Goal: Find specific page/section: Find specific page/section

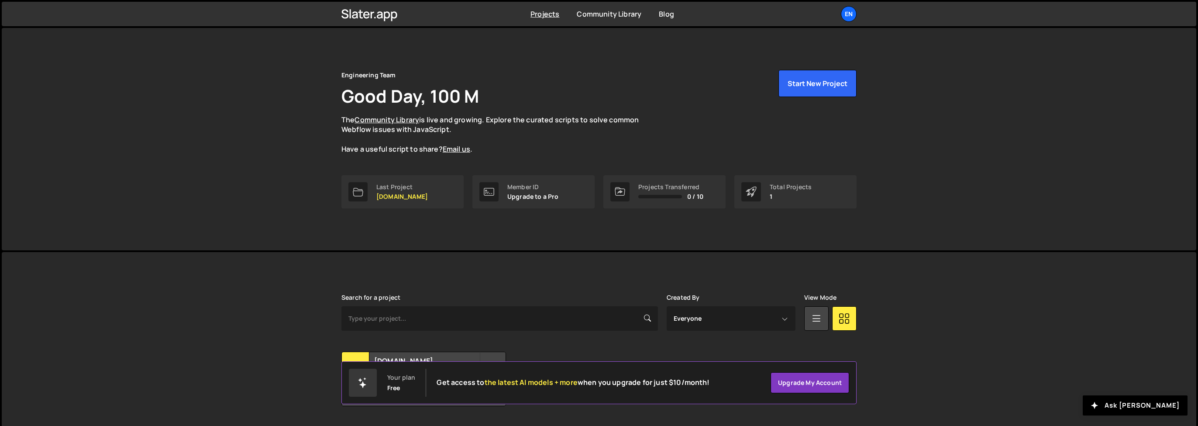
scroll to position [24, 0]
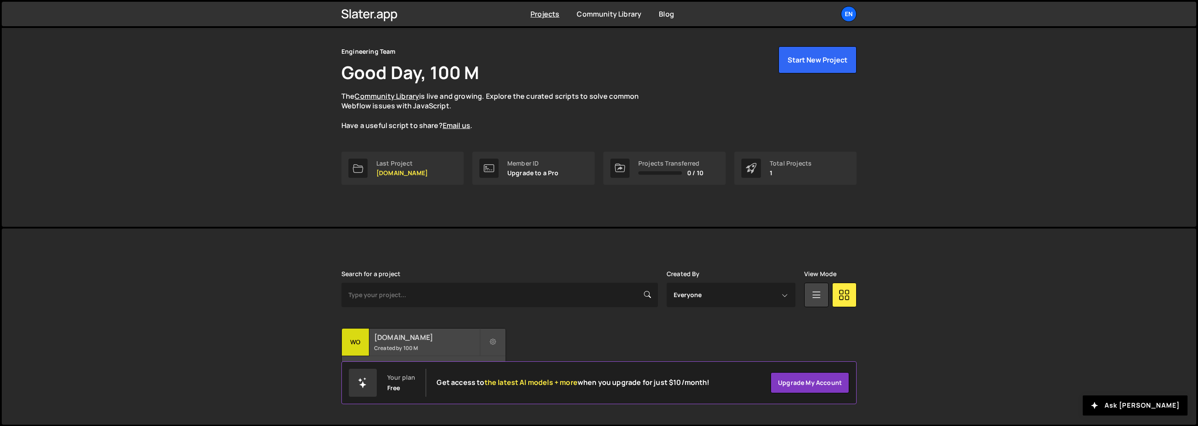
click at [383, 338] on h2 "[DOMAIN_NAME]" at bounding box center [426, 337] width 105 height 10
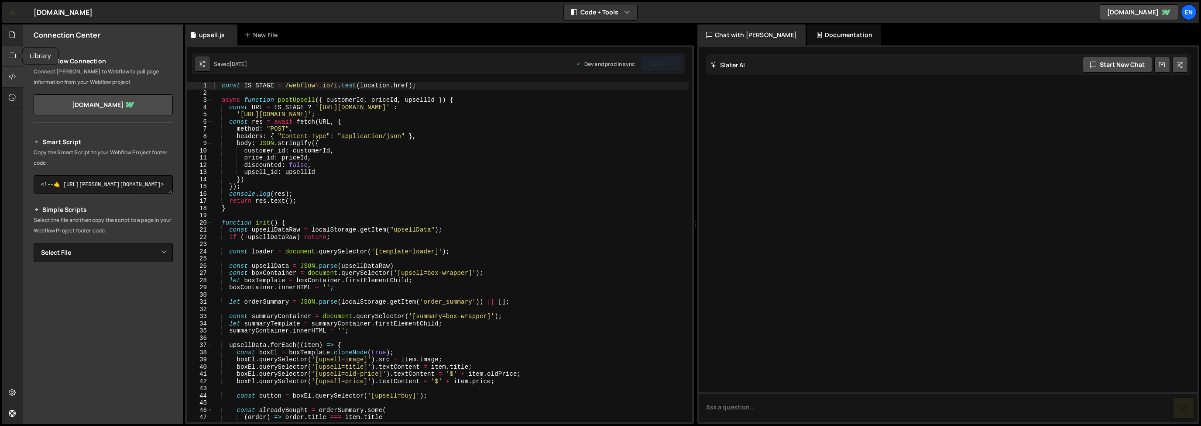
click at [9, 57] on icon at bounding box center [12, 56] width 7 height 10
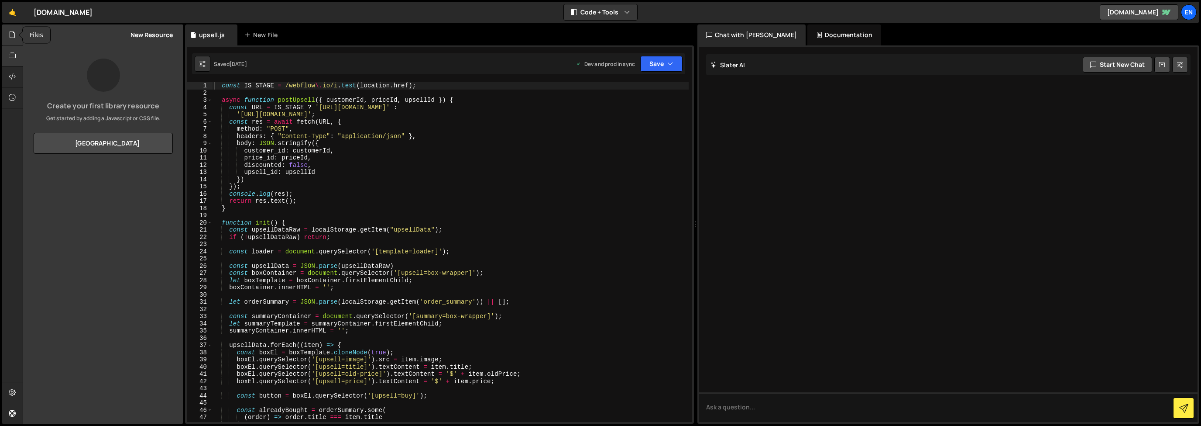
click at [9, 38] on icon at bounding box center [12, 35] width 7 height 10
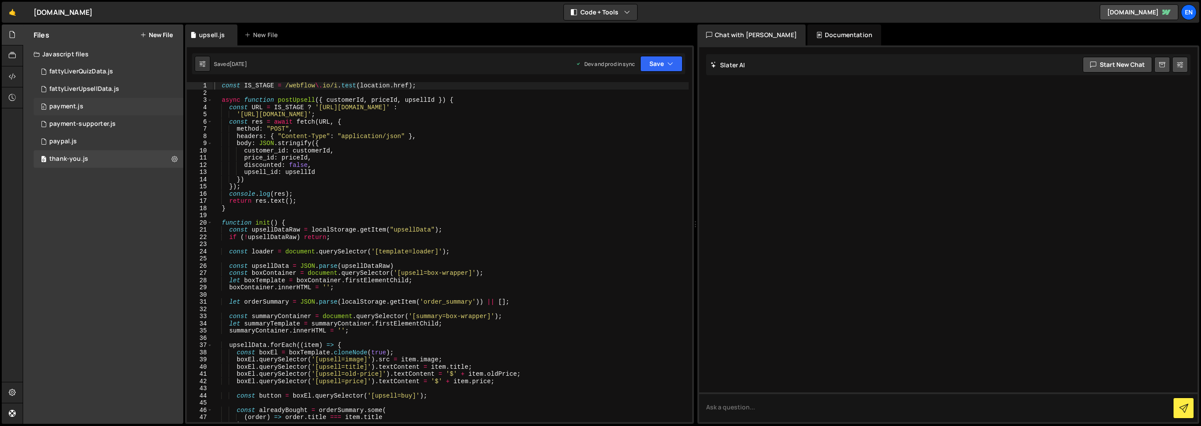
click at [97, 108] on div "0 payment.js 0" at bounding box center [109, 106] width 150 height 17
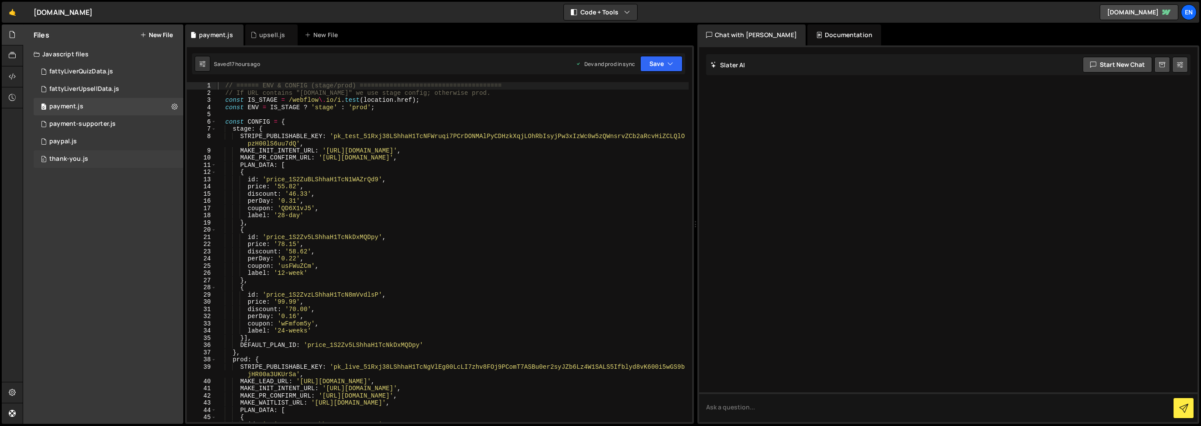
click at [112, 156] on div "0 thank-you.js 0" at bounding box center [109, 158] width 150 height 17
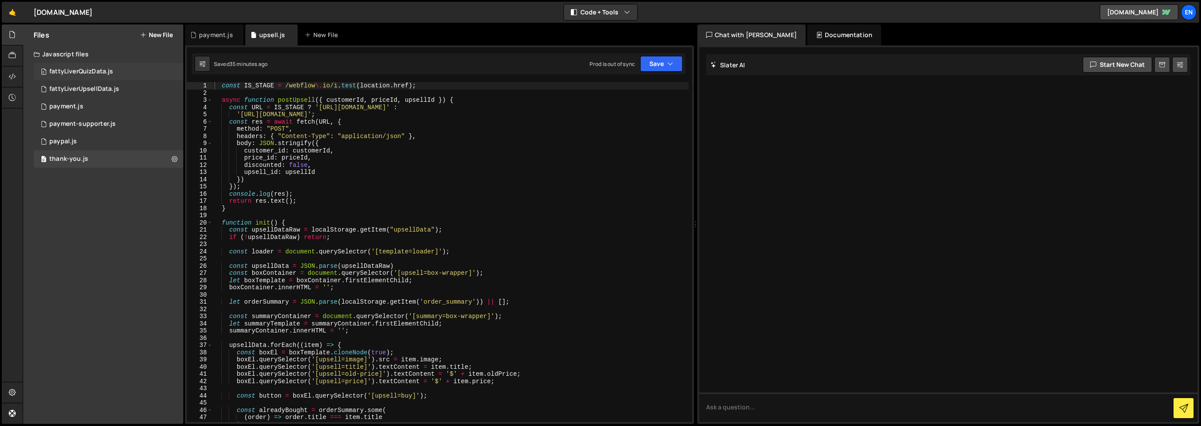
click at [104, 74] on div "fattyLiverQuizData.js" at bounding box center [81, 72] width 64 height 8
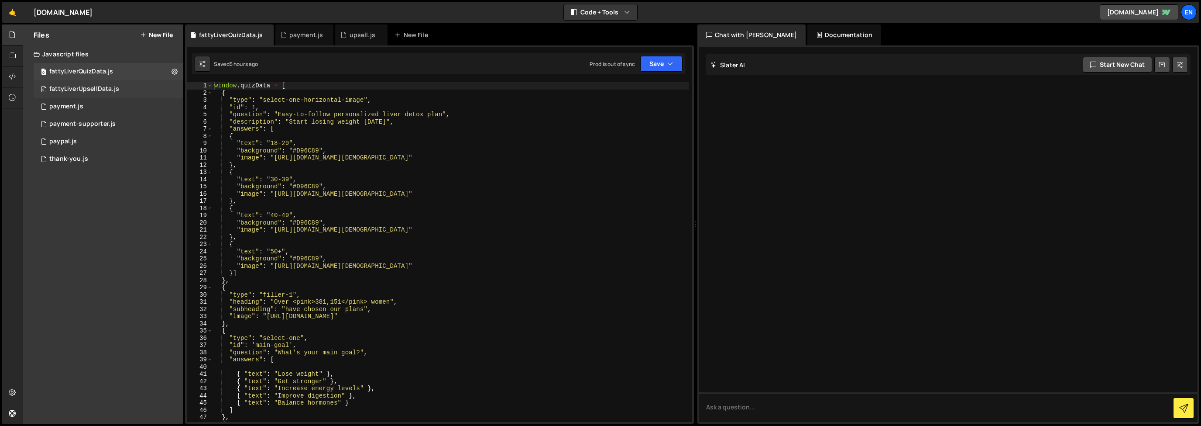
click at [83, 91] on div "fattyLiverUpsellData.js" at bounding box center [84, 89] width 70 height 8
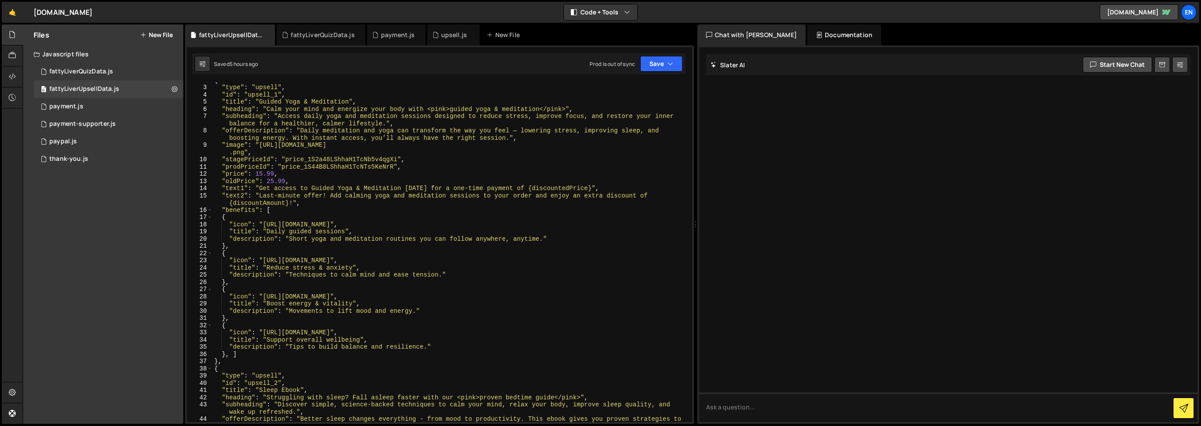
scroll to position [13, 0]
